Goal: Navigation & Orientation: Find specific page/section

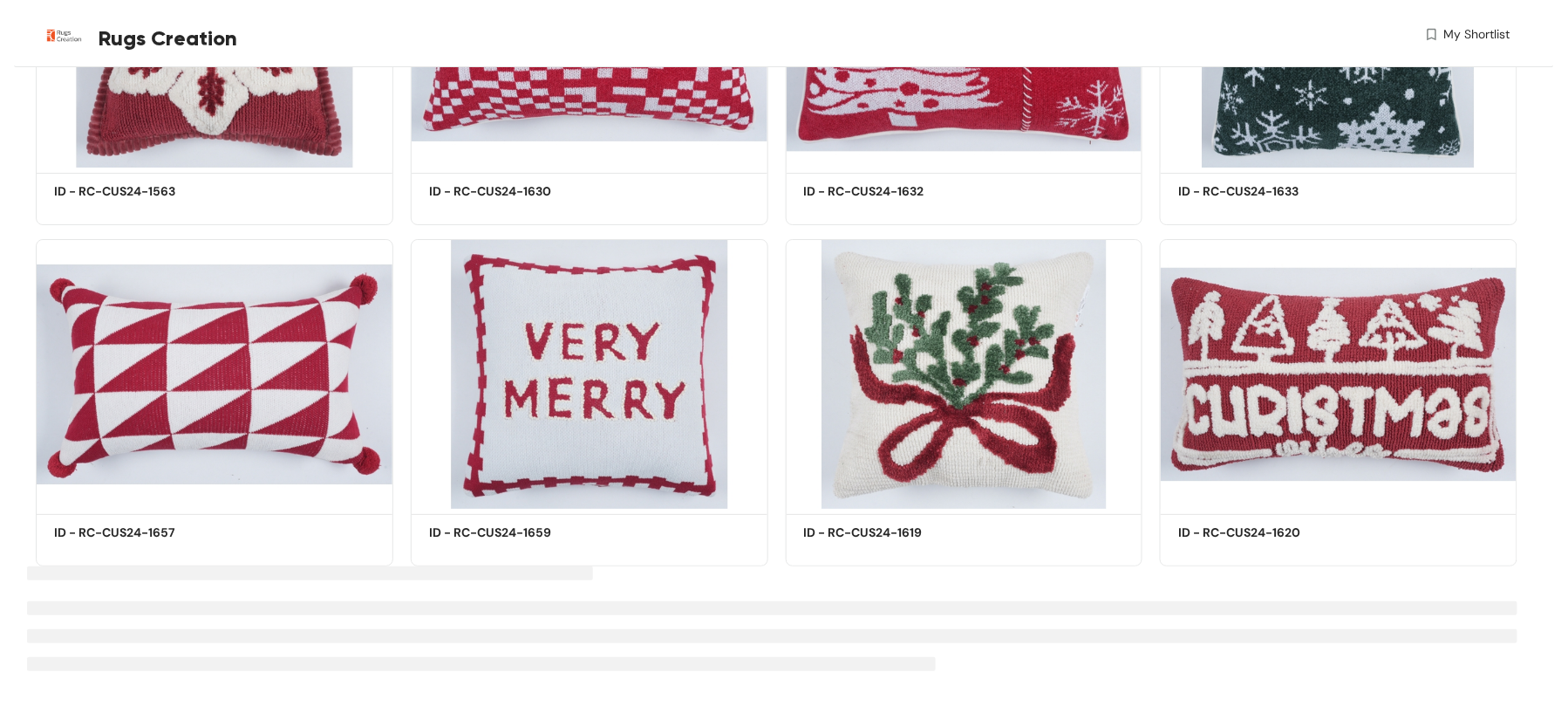
scroll to position [6870, 0]
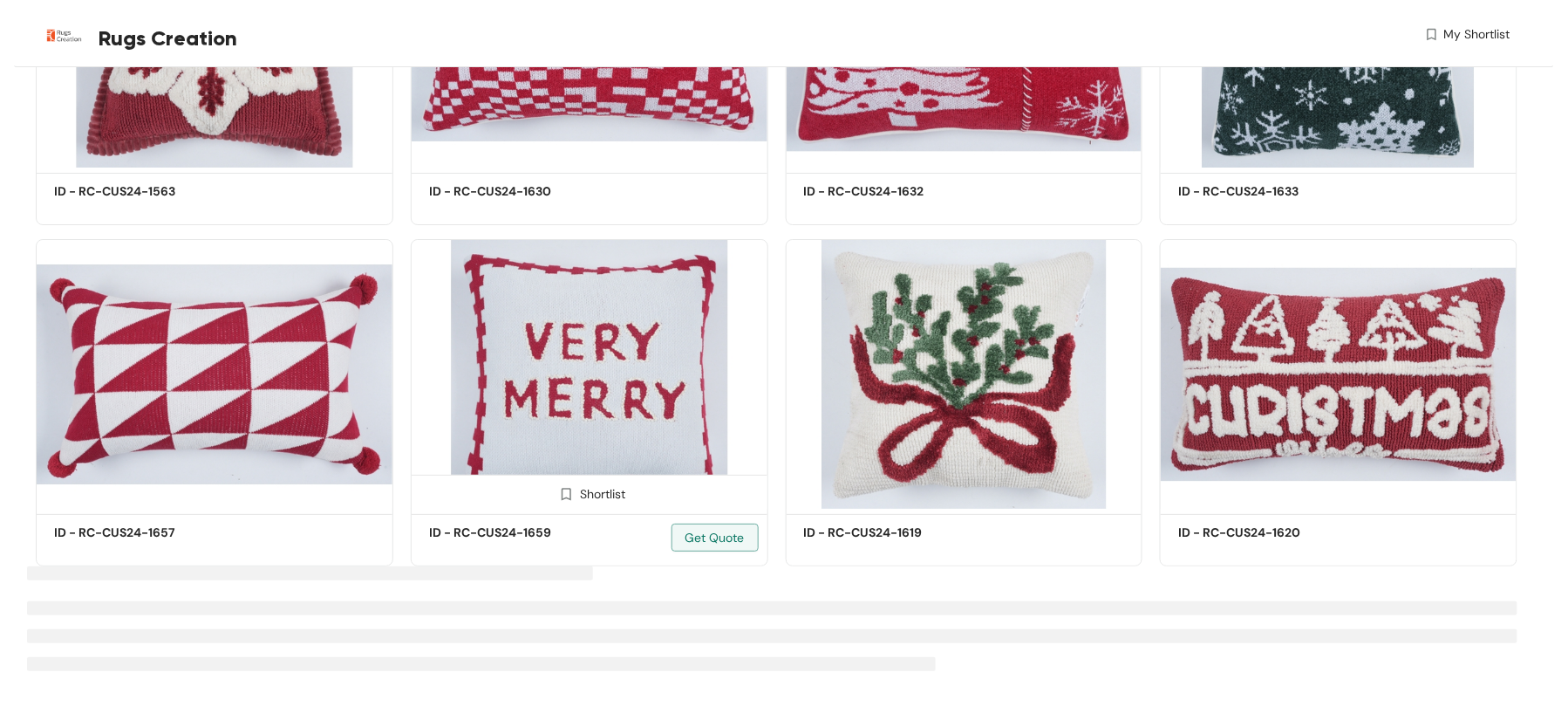
click at [587, 469] on img at bounding box center [589, 374] width 358 height 270
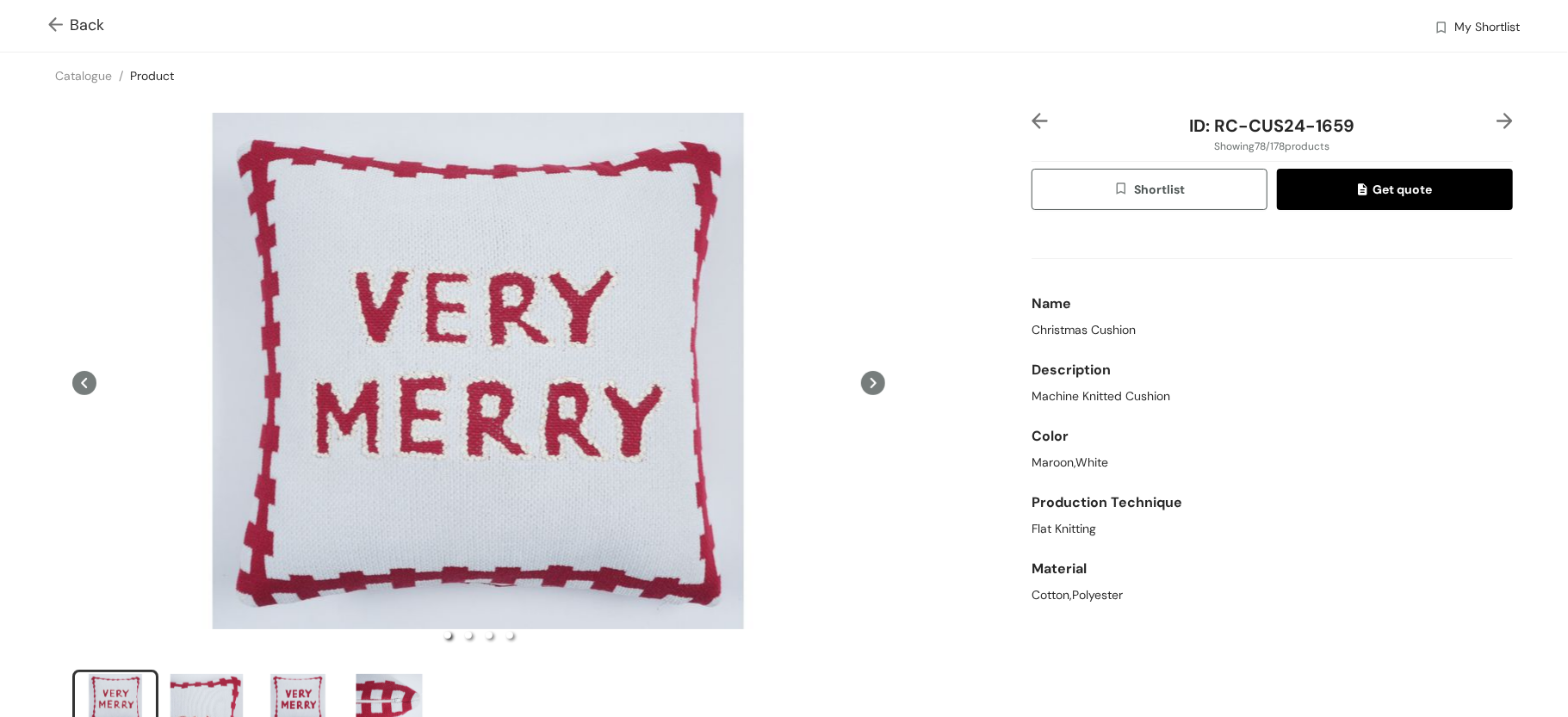
click at [73, 18] on span "Back" at bounding box center [76, 25] width 56 height 23
click at [70, 18] on span "Back" at bounding box center [76, 25] width 56 height 23
click at [69, 18] on img at bounding box center [58, 27] width 21 height 18
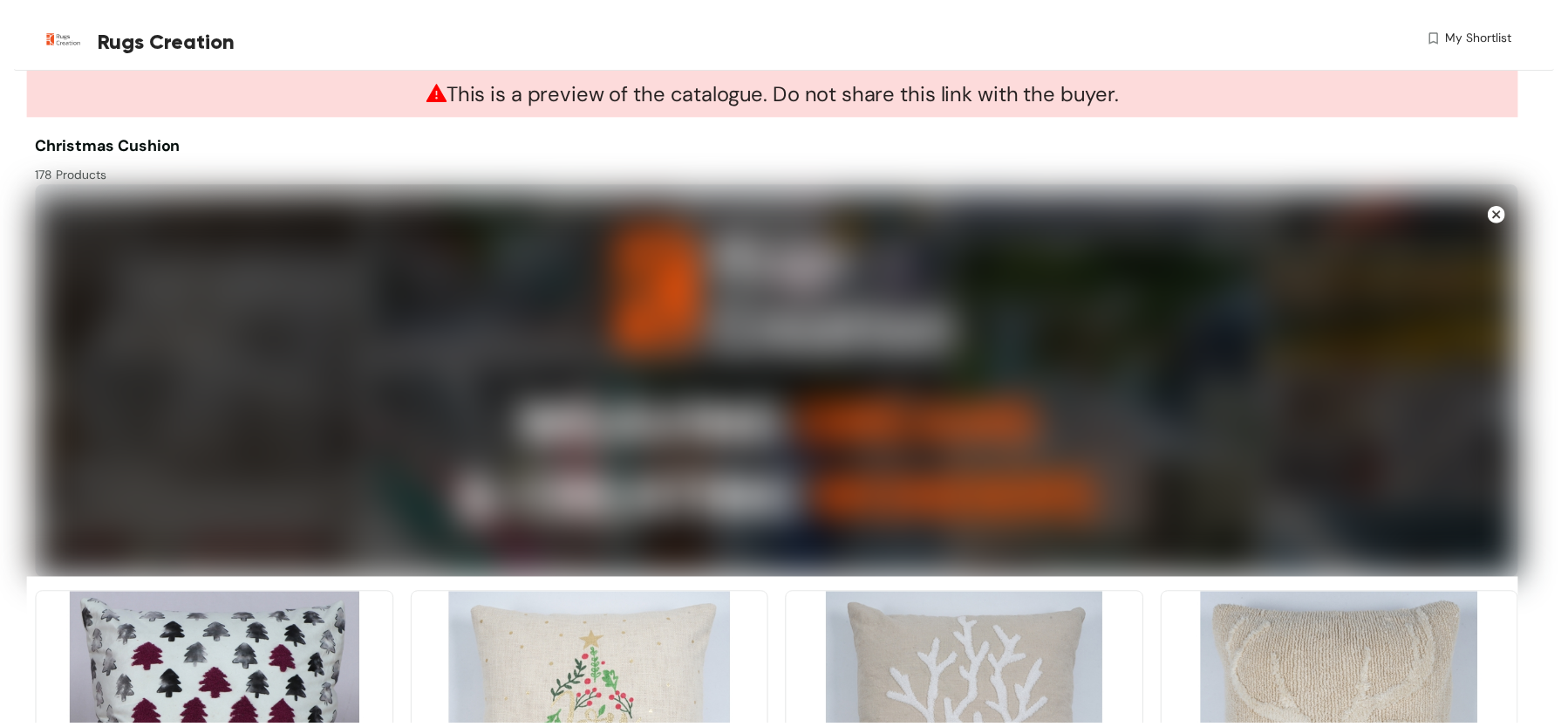
scroll to position [6893, 0]
